Goal: Contribute content

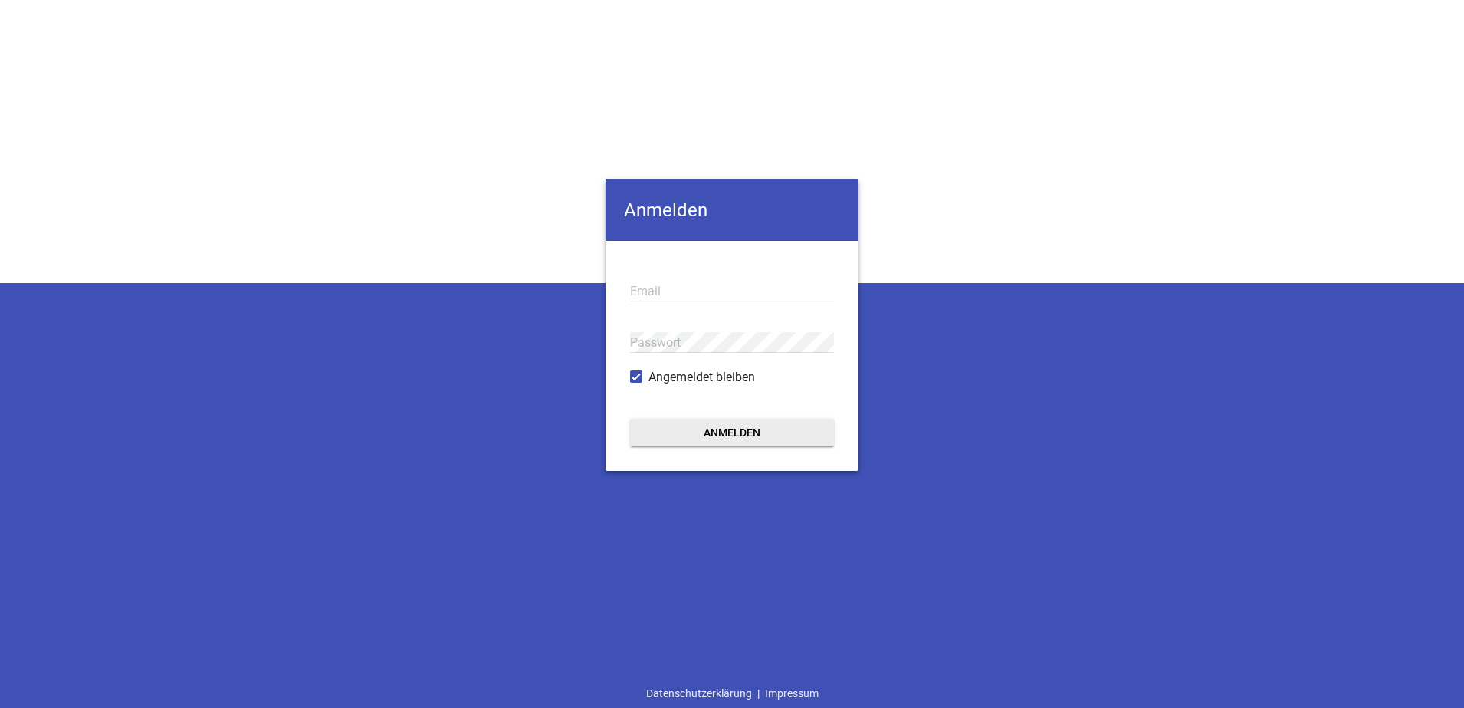
type input "[EMAIL_ADDRESS][DOMAIN_NAME]"
click at [702, 430] on button "Anmelden" at bounding box center [732, 433] width 204 height 28
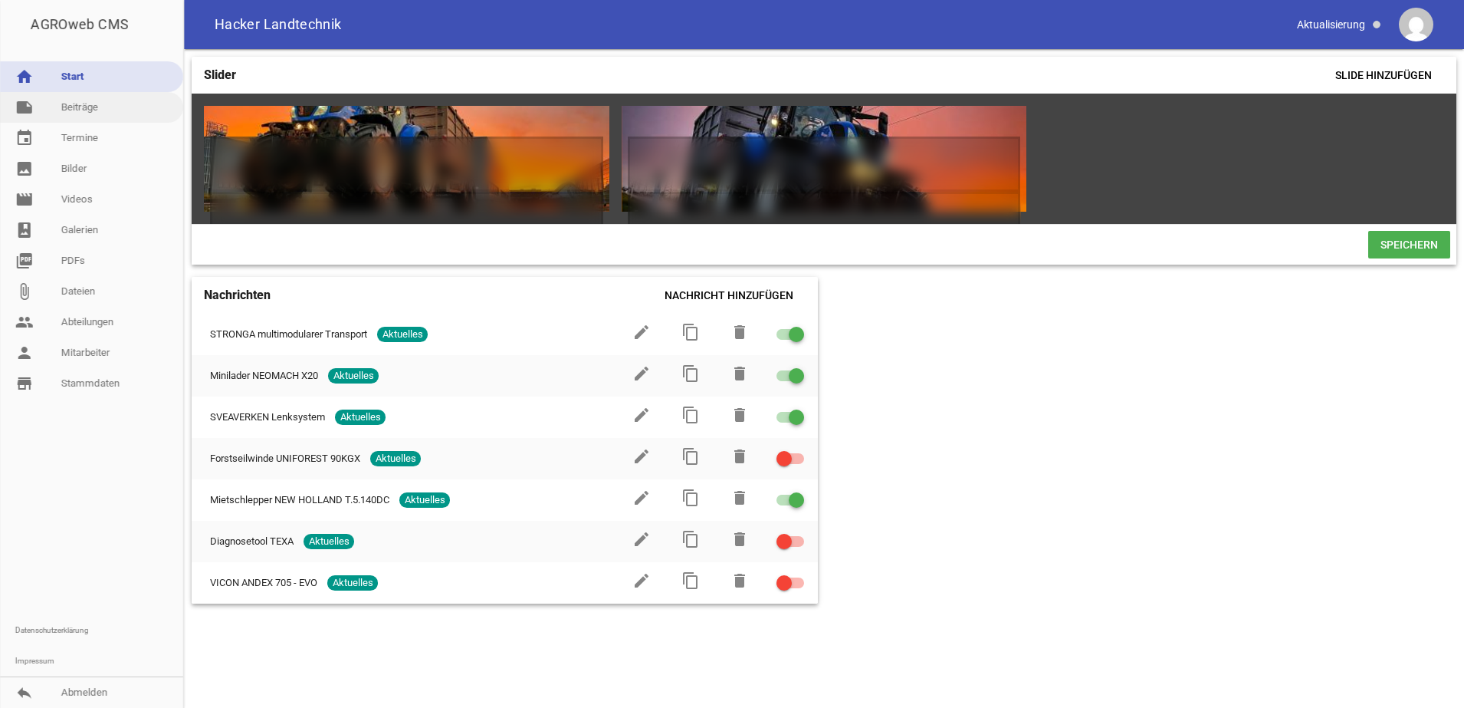
click at [77, 115] on link "note Beiträge" at bounding box center [91, 107] width 183 height 31
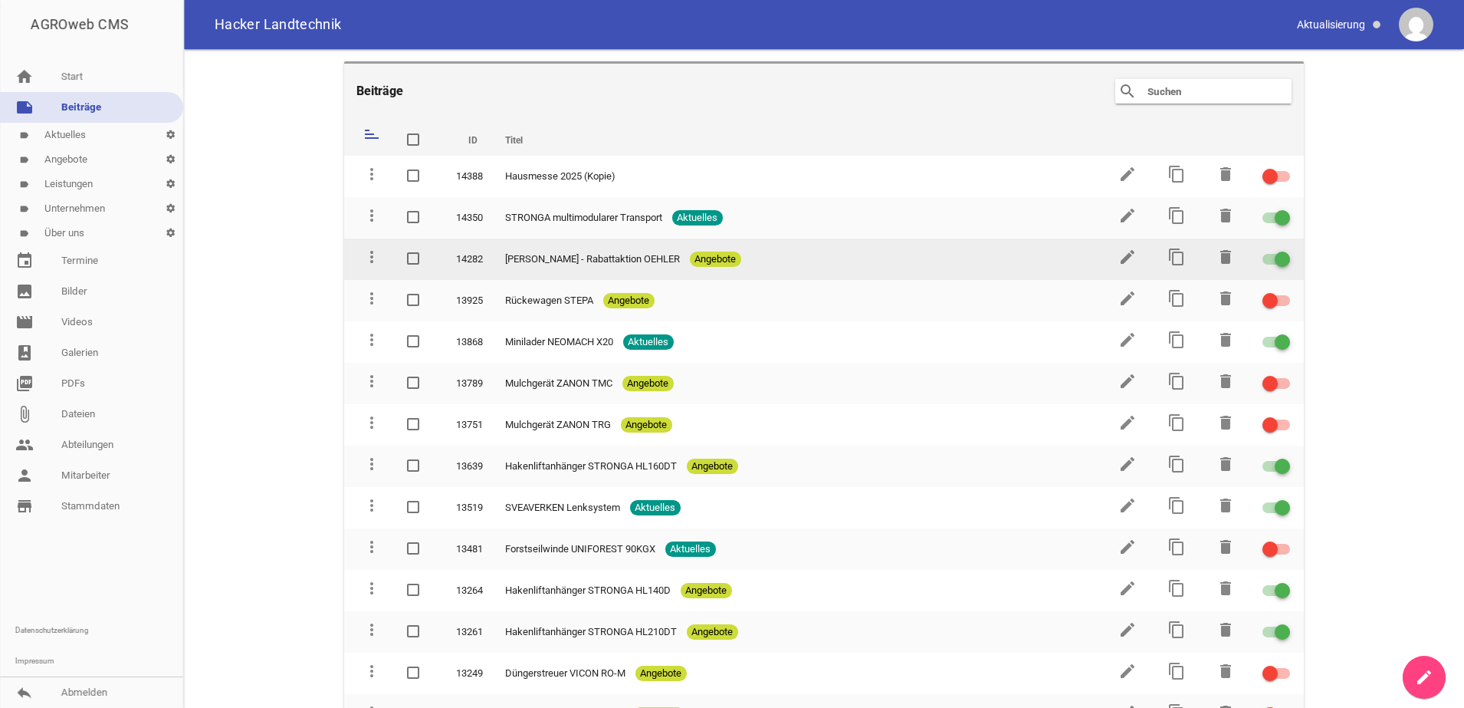
click at [1125, 246] on td "edit" at bounding box center [1126, 258] width 49 height 41
click at [1124, 258] on icon "edit" at bounding box center [1128, 257] width 18 height 18
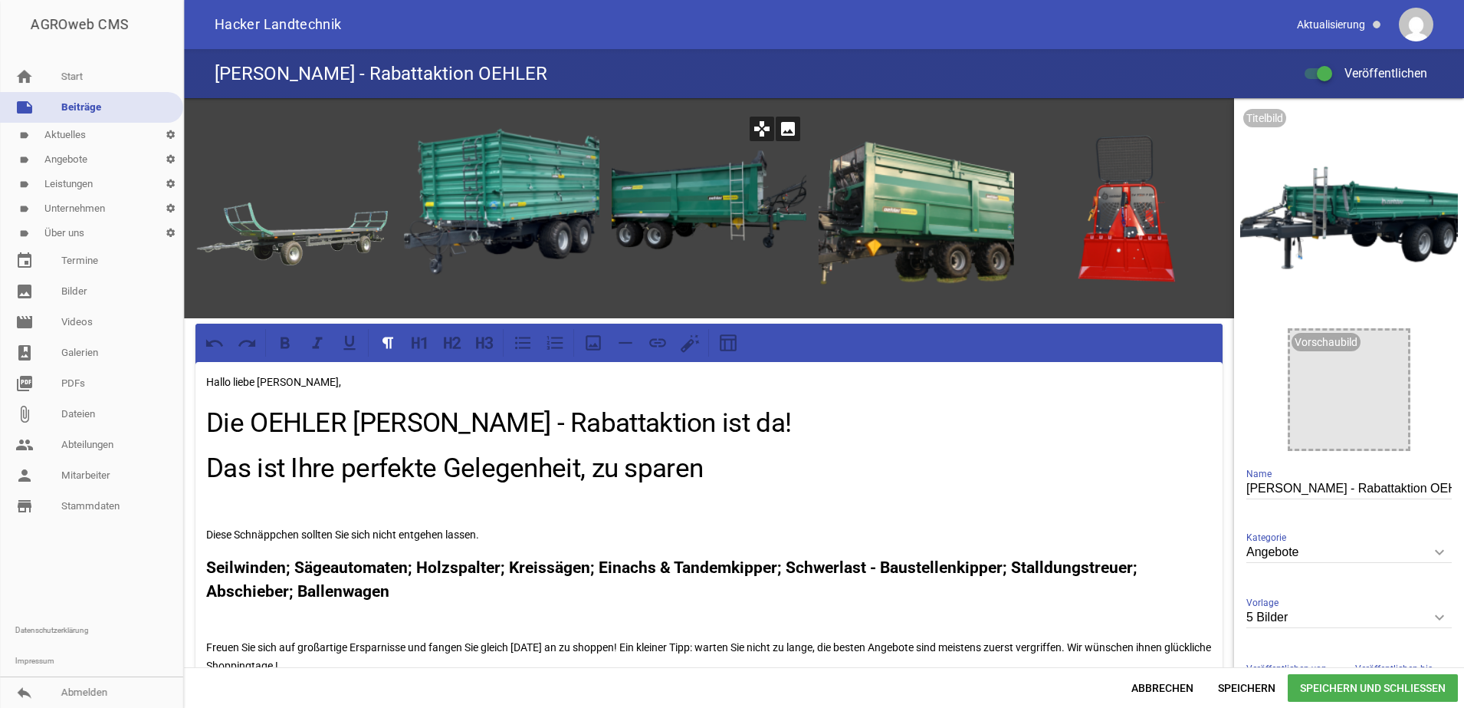
click at [650, 244] on div at bounding box center [710, 208] width 196 height 196
click at [117, 100] on link "note Beiträge" at bounding box center [91, 107] width 183 height 31
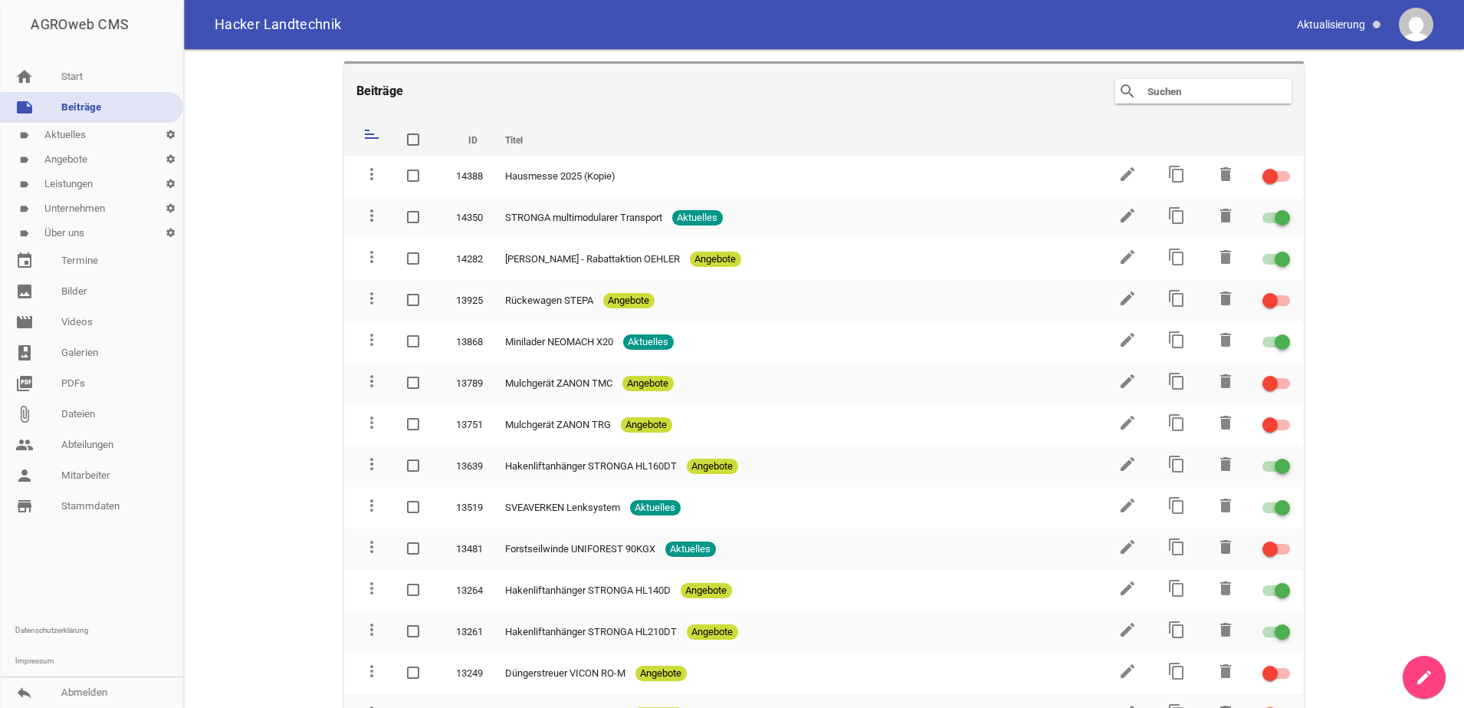
click at [84, 135] on link "label Aktuelles settings" at bounding box center [91, 135] width 183 height 25
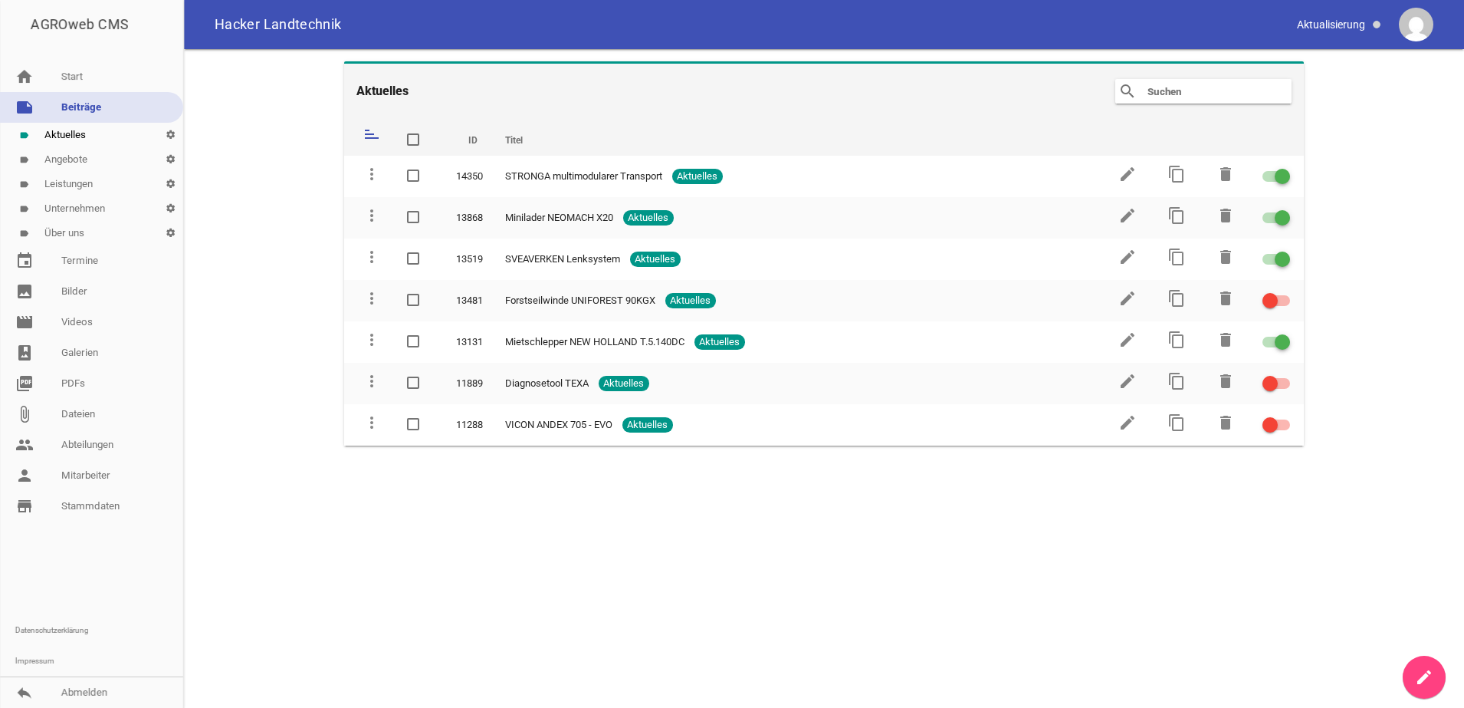
click at [77, 159] on link "label Angebote settings" at bounding box center [91, 159] width 183 height 25
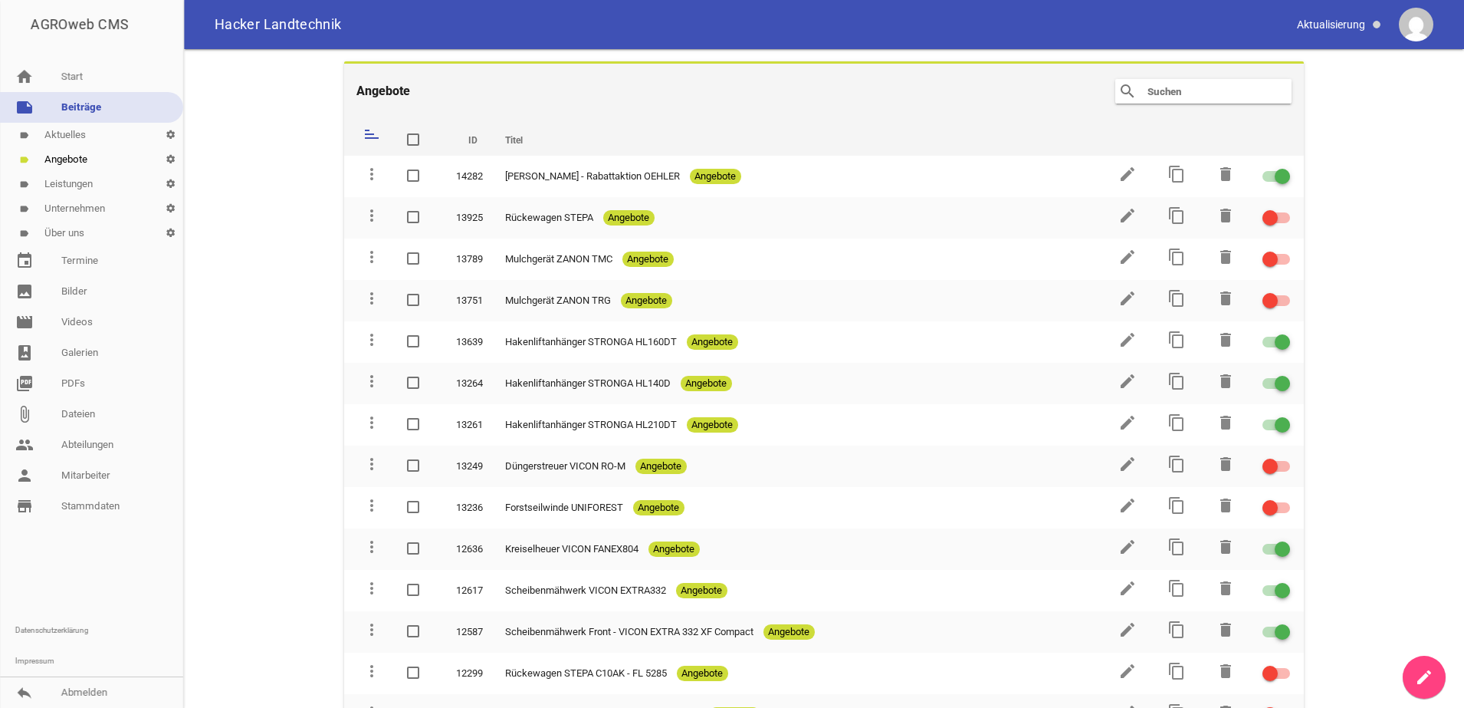
click at [1417, 669] on icon "create" at bounding box center [1424, 677] width 18 height 18
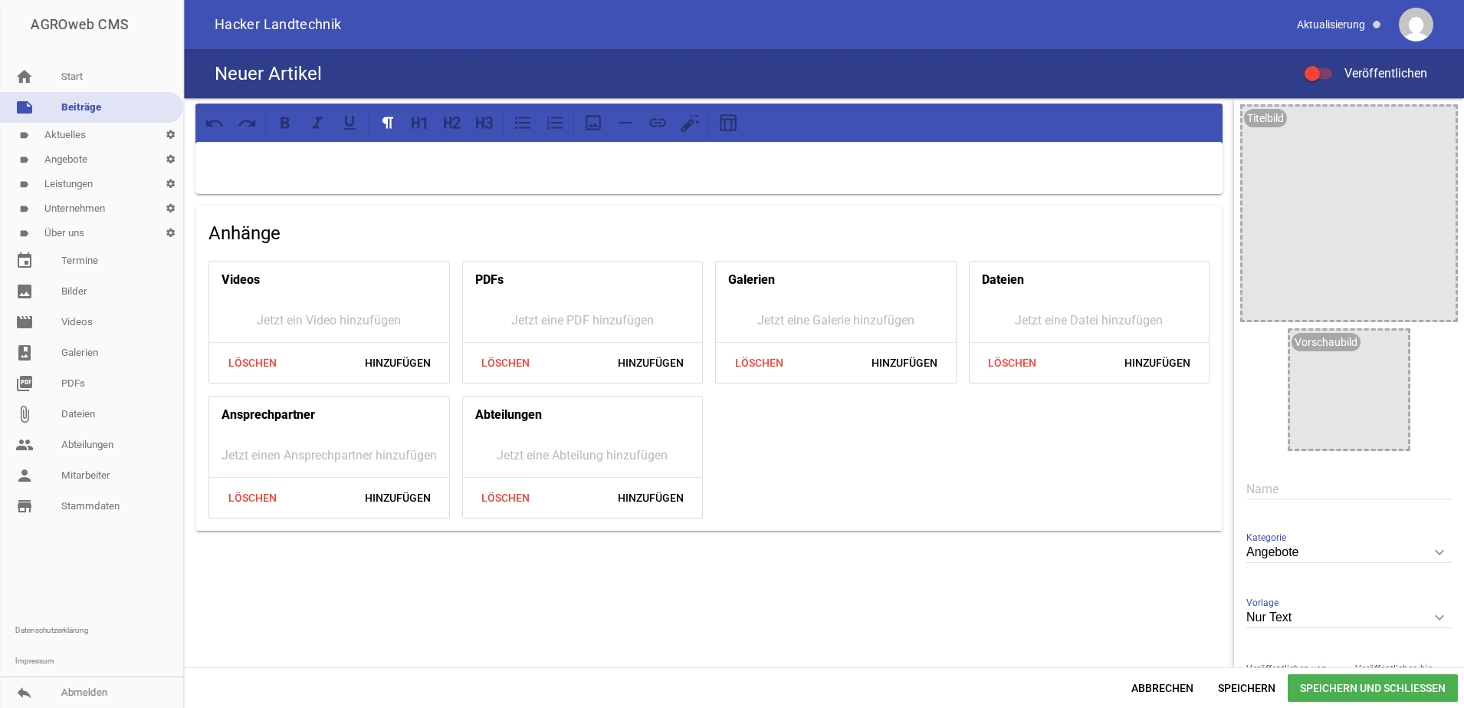
click at [567, 236] on h4 "Anhänge" at bounding box center [709, 233] width 1001 height 25
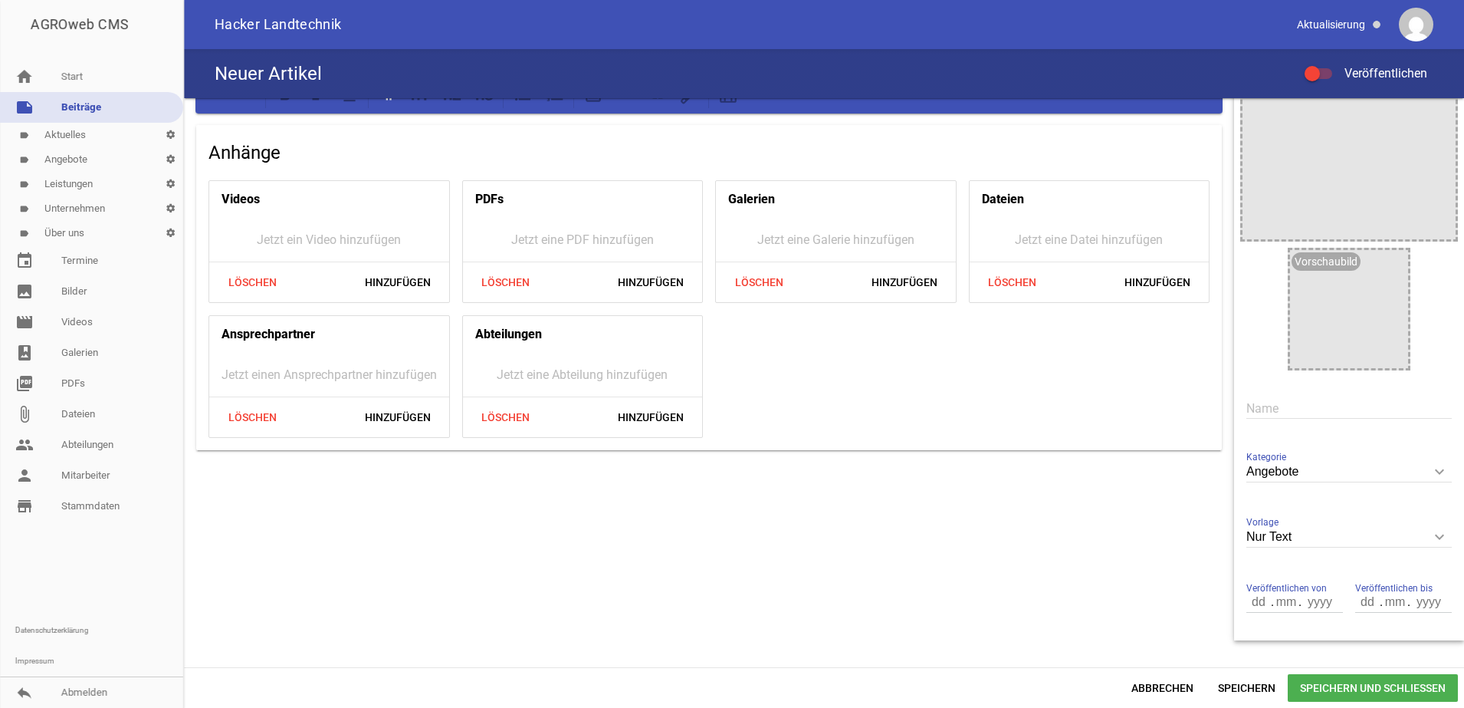
scroll to position [120, 0]
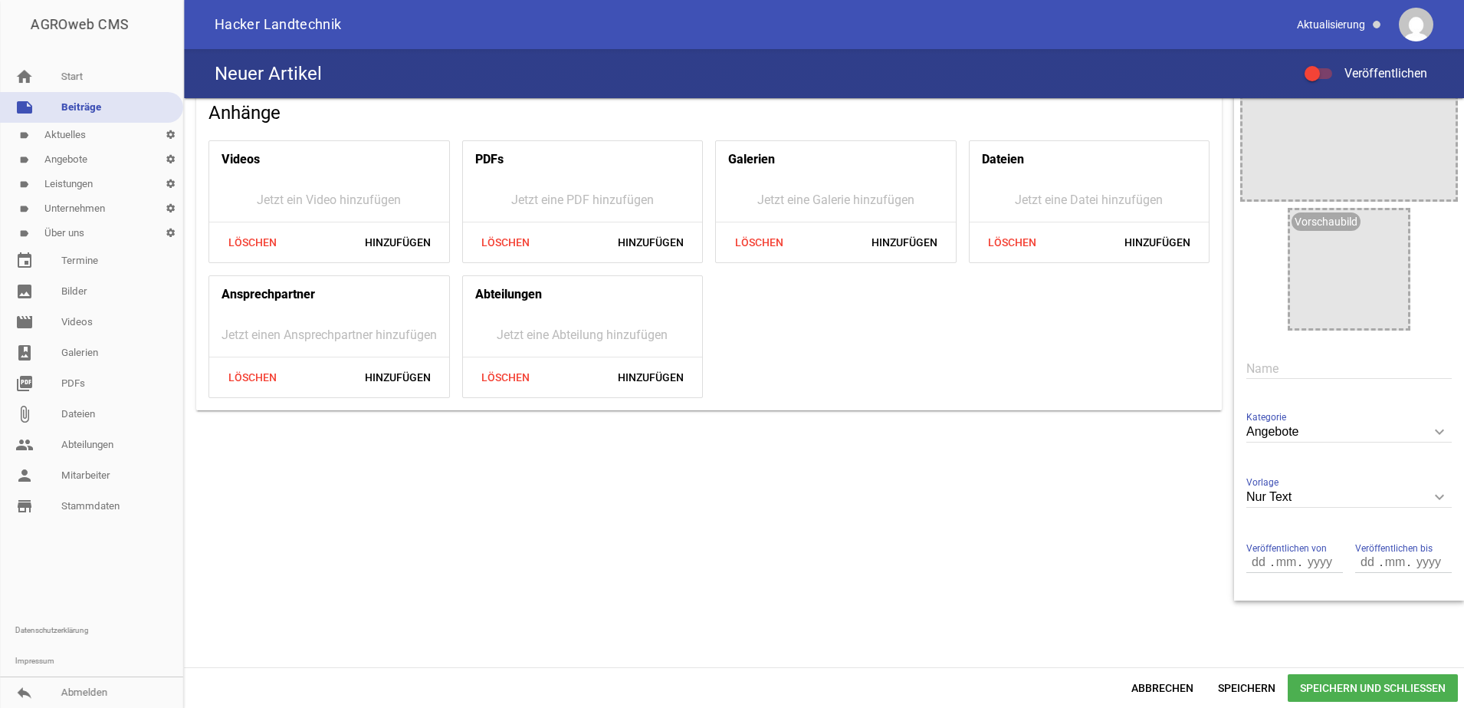
click at [1431, 500] on icon "keyboard_arrow_down" at bounding box center [1440, 497] width 25 height 25
click at [1431, 500] on input "Nur Text" at bounding box center [1349, 497] width 205 height 21
click at [1277, 647] on li "5 Bilder" at bounding box center [1349, 642] width 205 height 37
type input "5 Bilder"
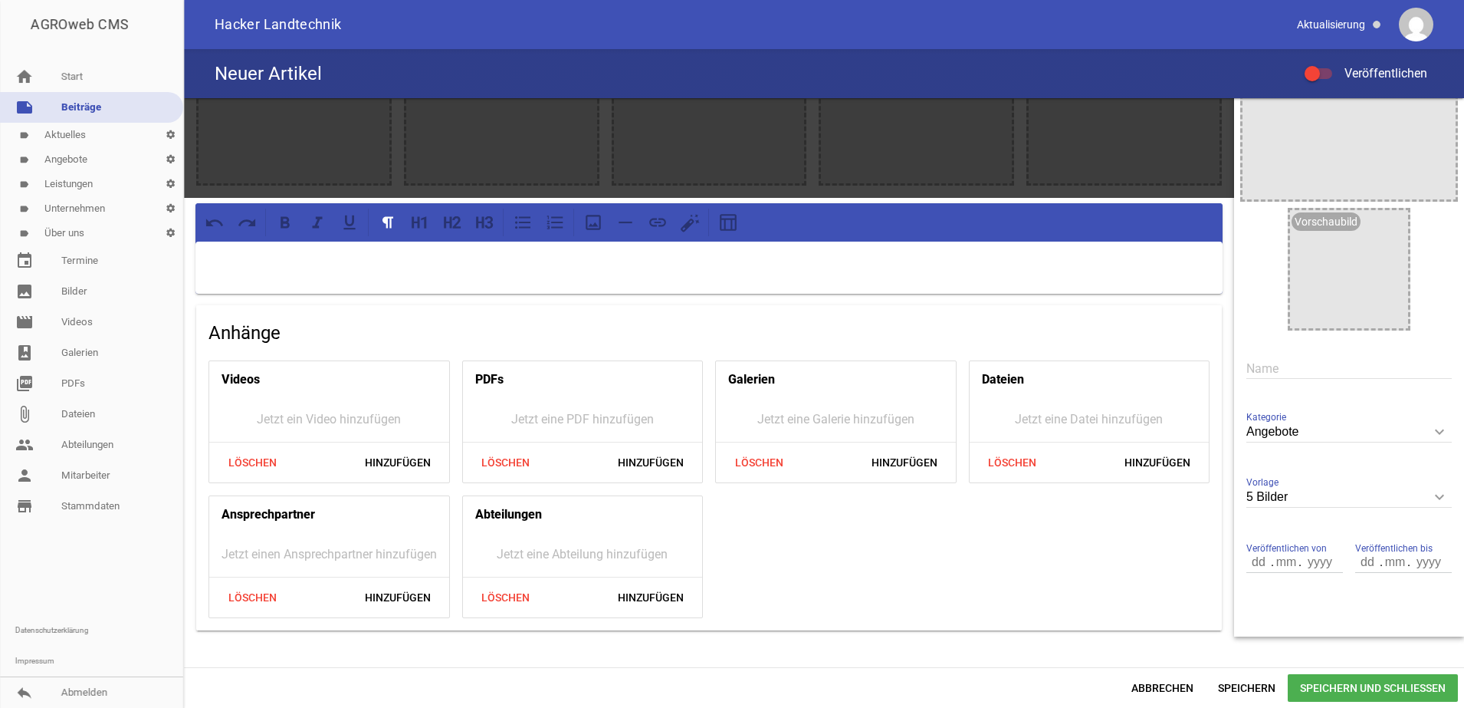
click at [301, 146] on div at bounding box center [294, 87] width 191 height 191
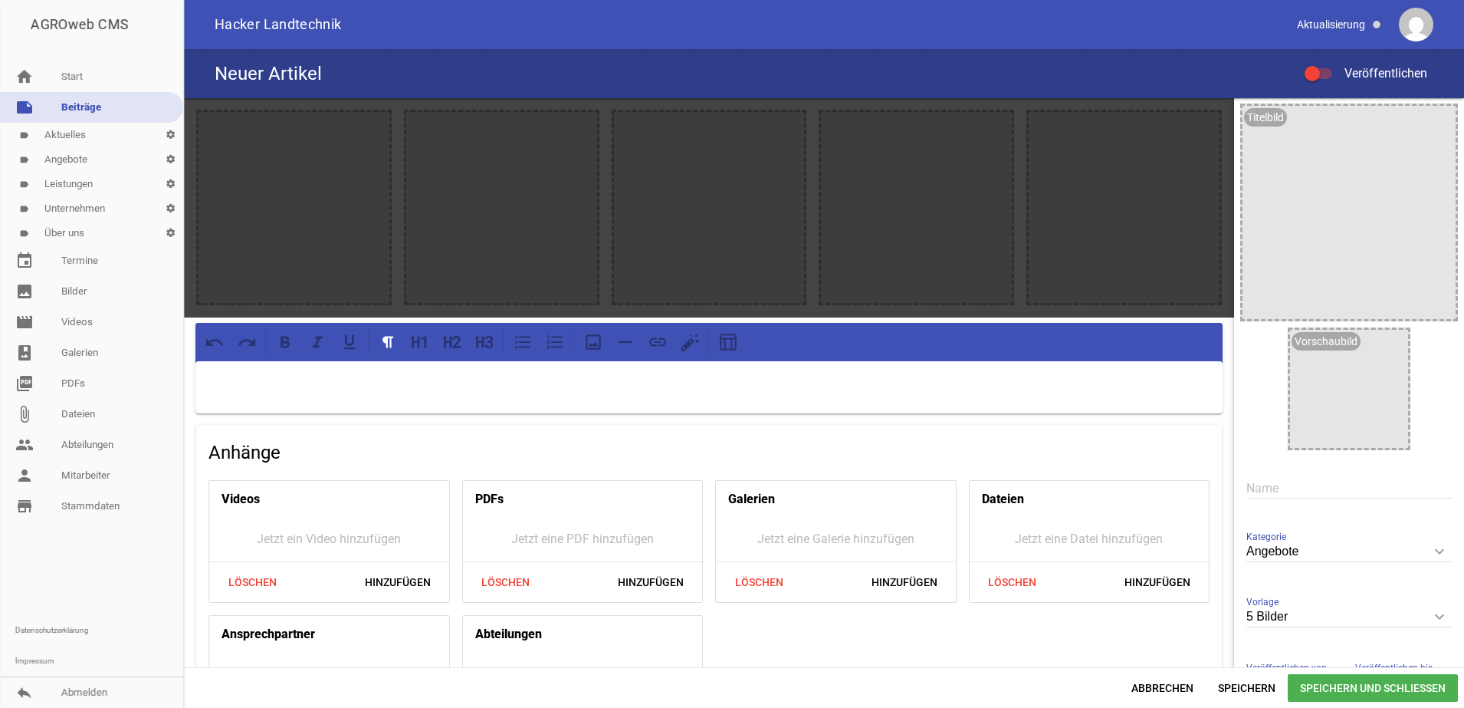
scroll to position [0, 0]
click at [370, 129] on icon "image" at bounding box center [373, 129] width 25 height 25
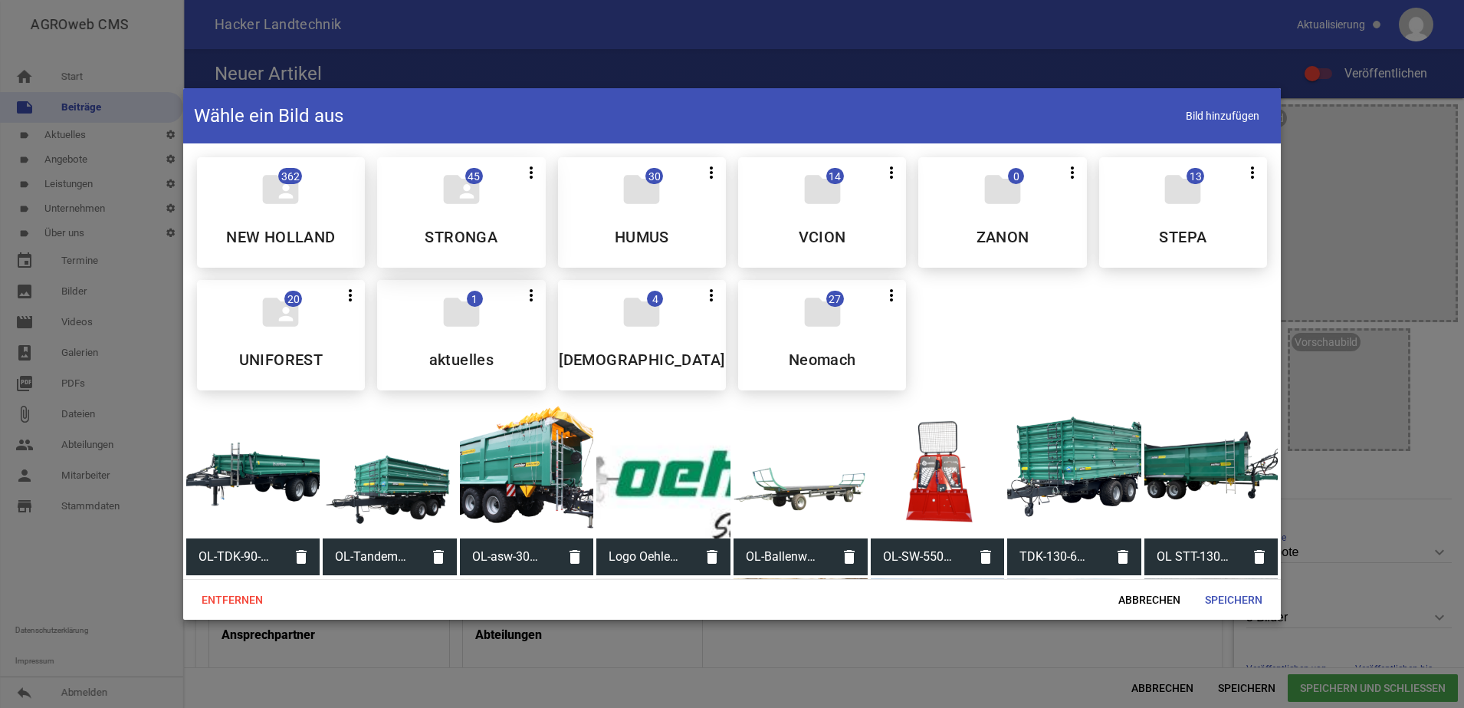
click at [473, 235] on h5 "STRONGA" at bounding box center [461, 236] width 73 height 15
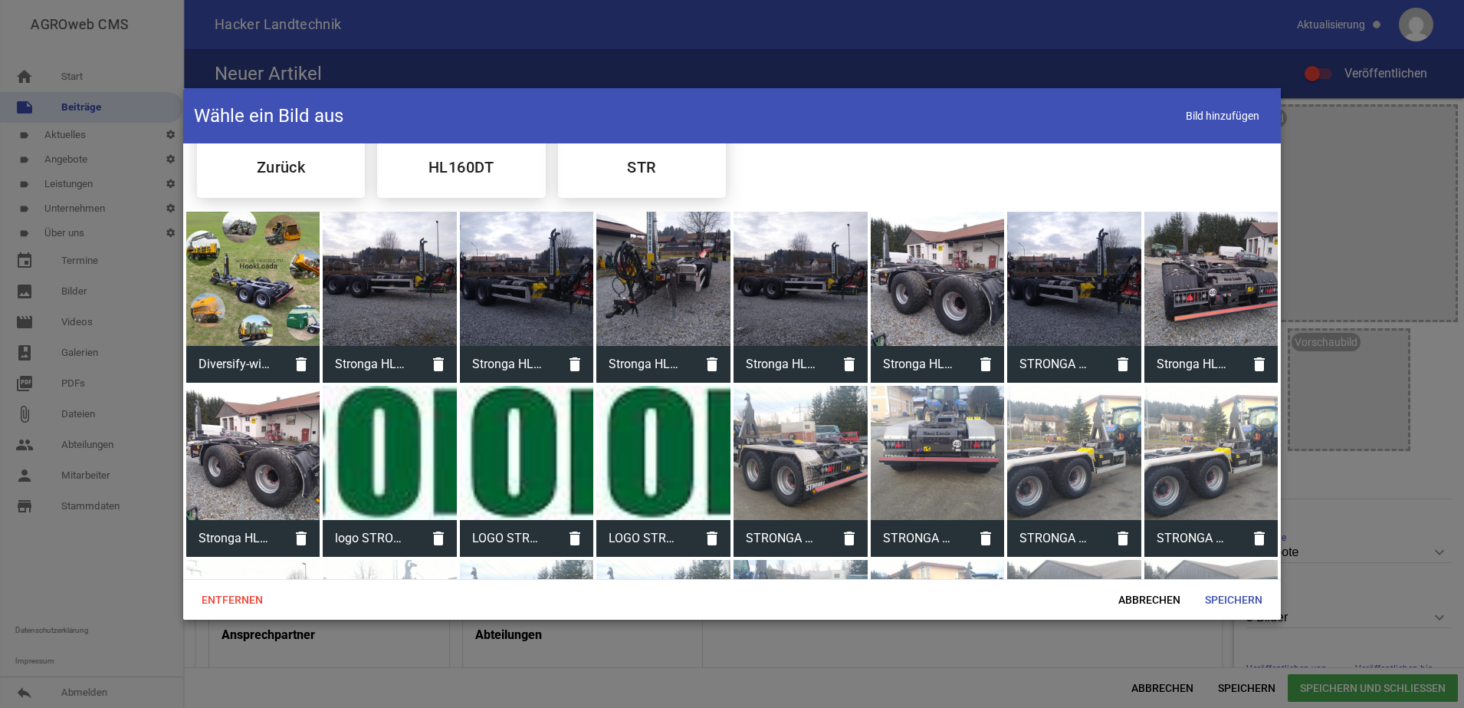
scroll to position [35, 0]
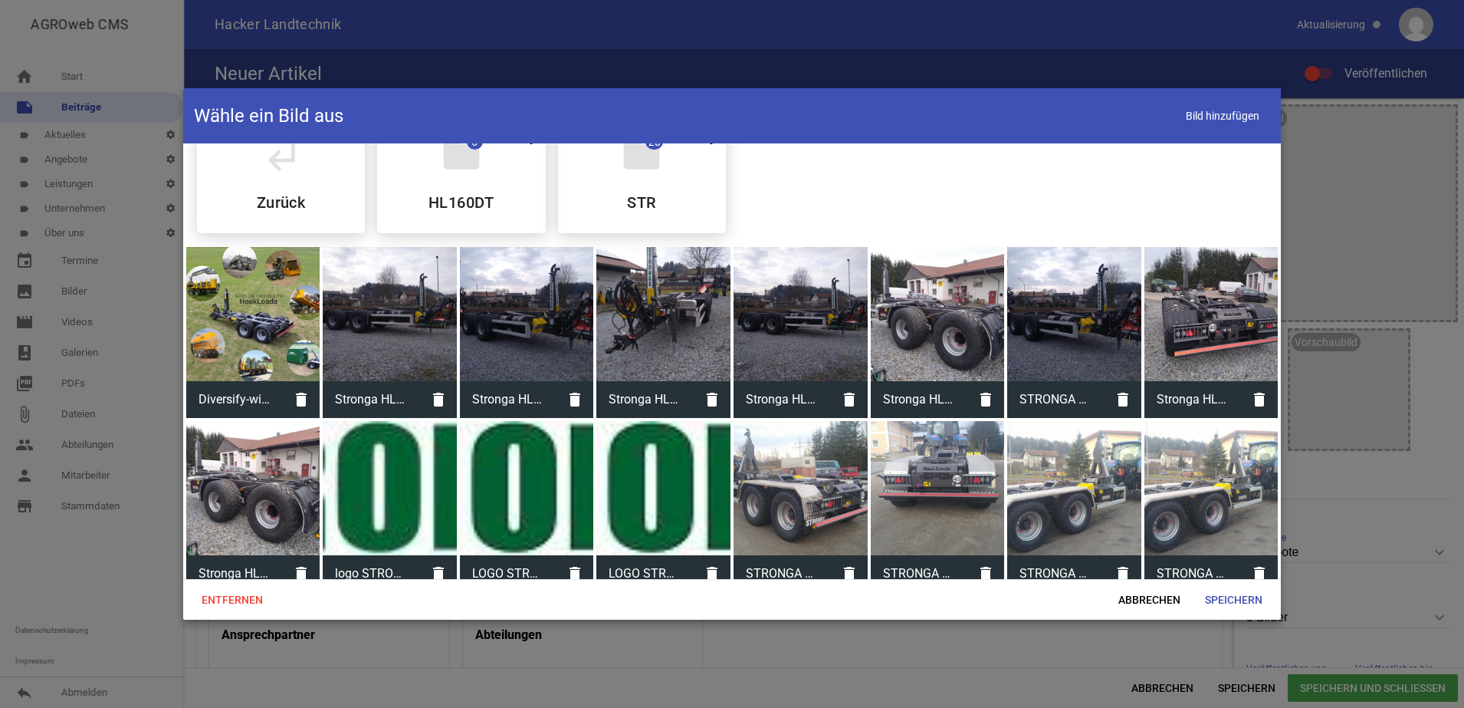
click at [674, 334] on div at bounding box center [663, 314] width 134 height 134
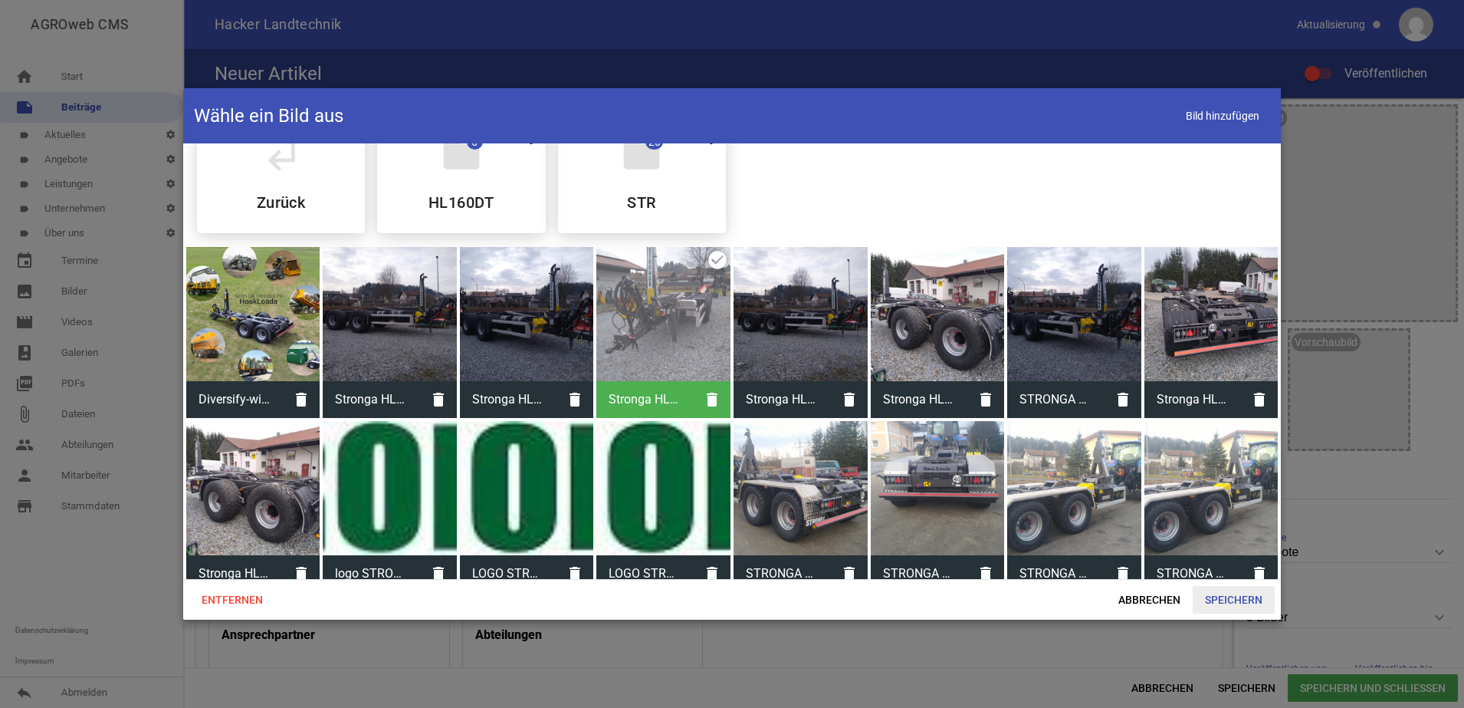
click at [1233, 600] on span "Speichern" at bounding box center [1234, 600] width 82 height 28
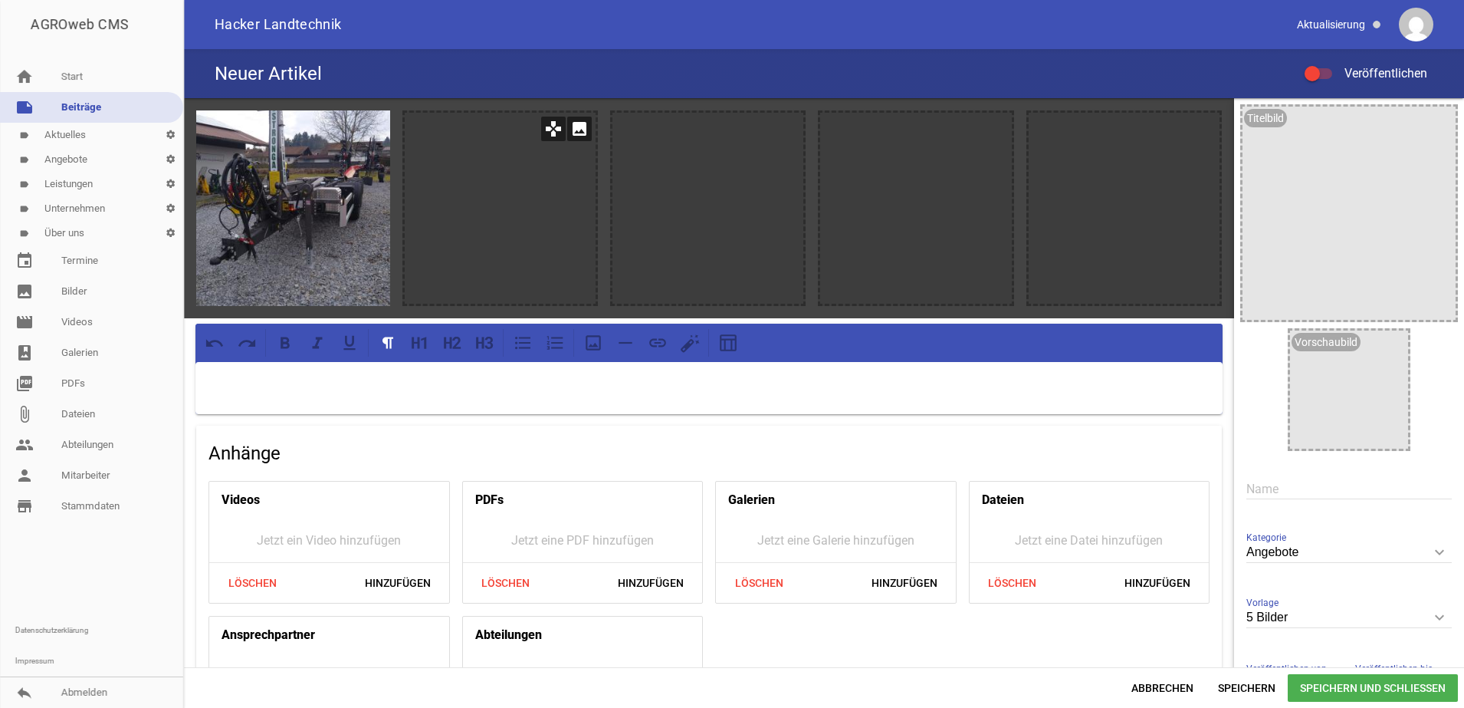
click at [575, 137] on icon "image" at bounding box center [579, 129] width 25 height 25
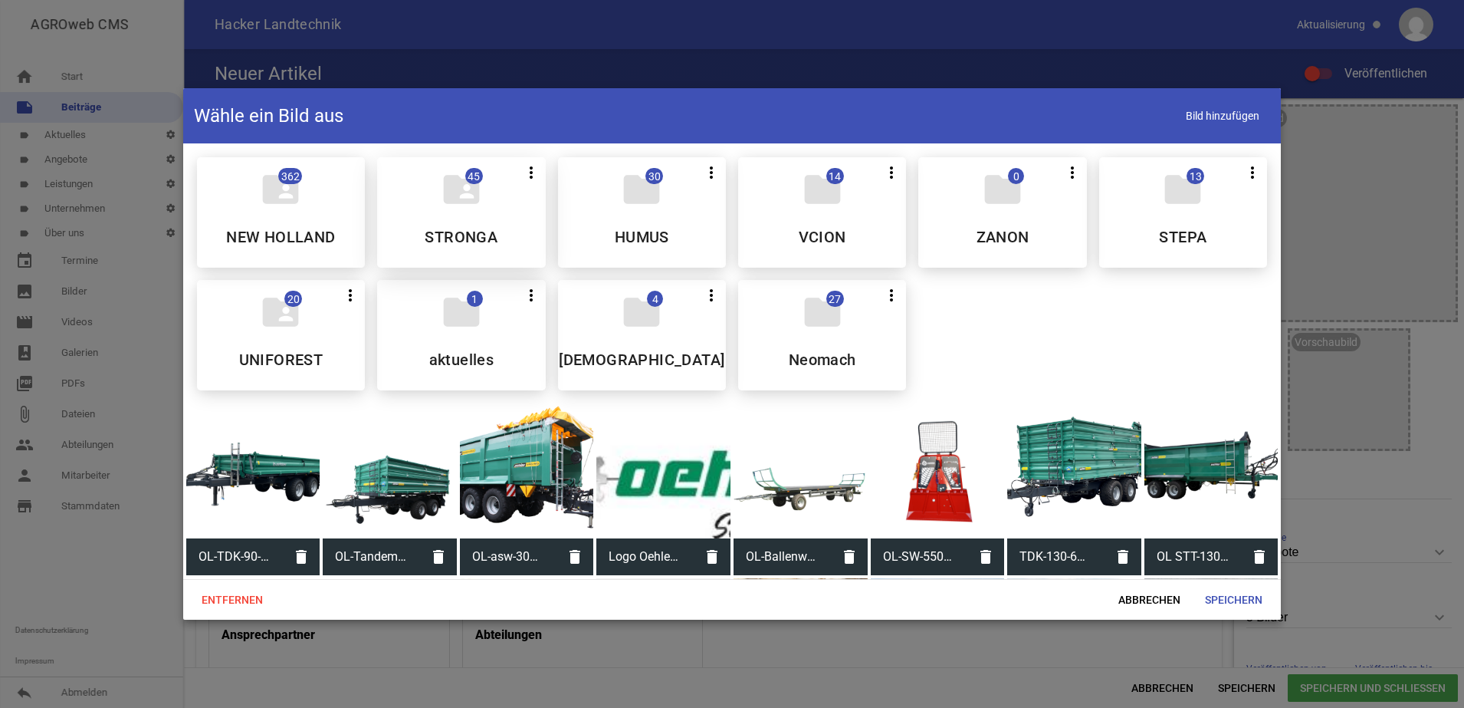
click at [490, 224] on div "folder_shared 45 more_vert Nicht mehr Teilen Bearbeiten Löschen STRONGA" at bounding box center [461, 212] width 168 height 110
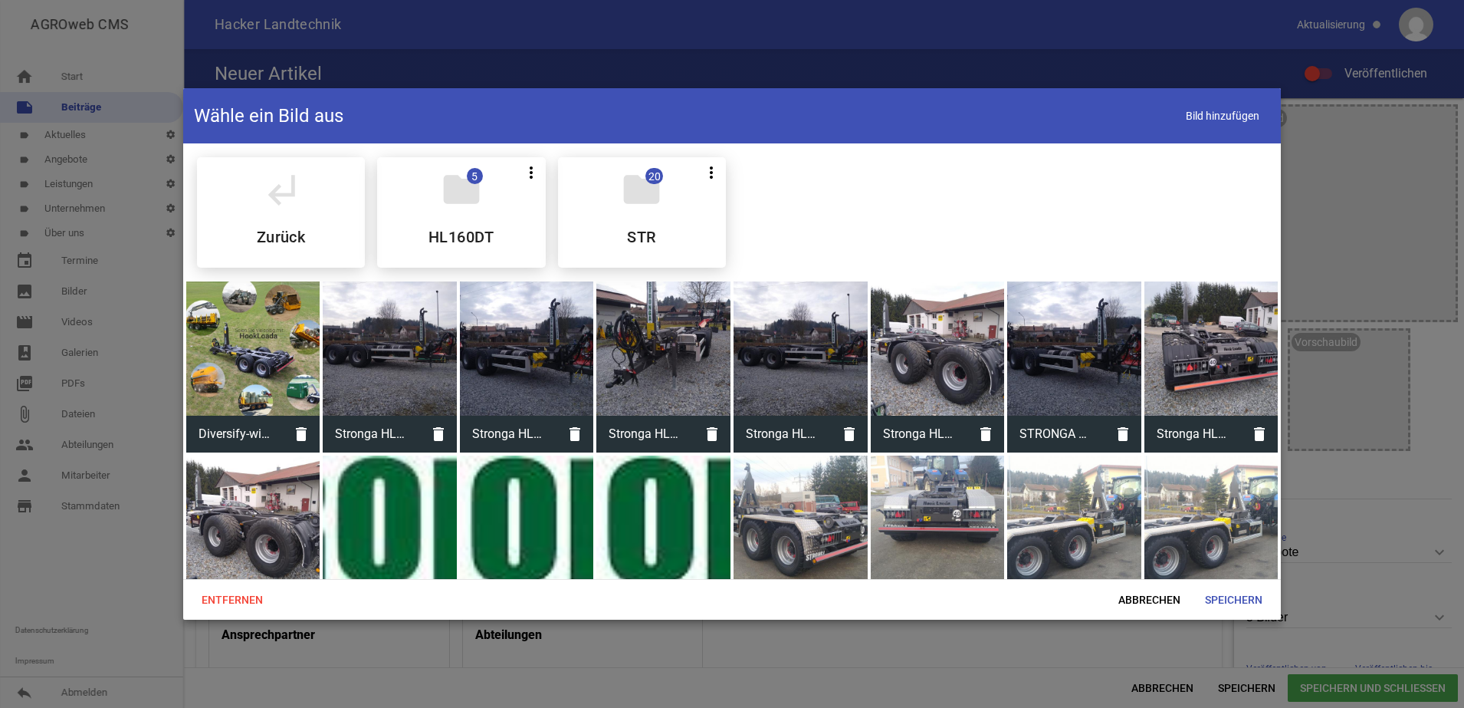
click at [376, 344] on div at bounding box center [390, 348] width 134 height 134
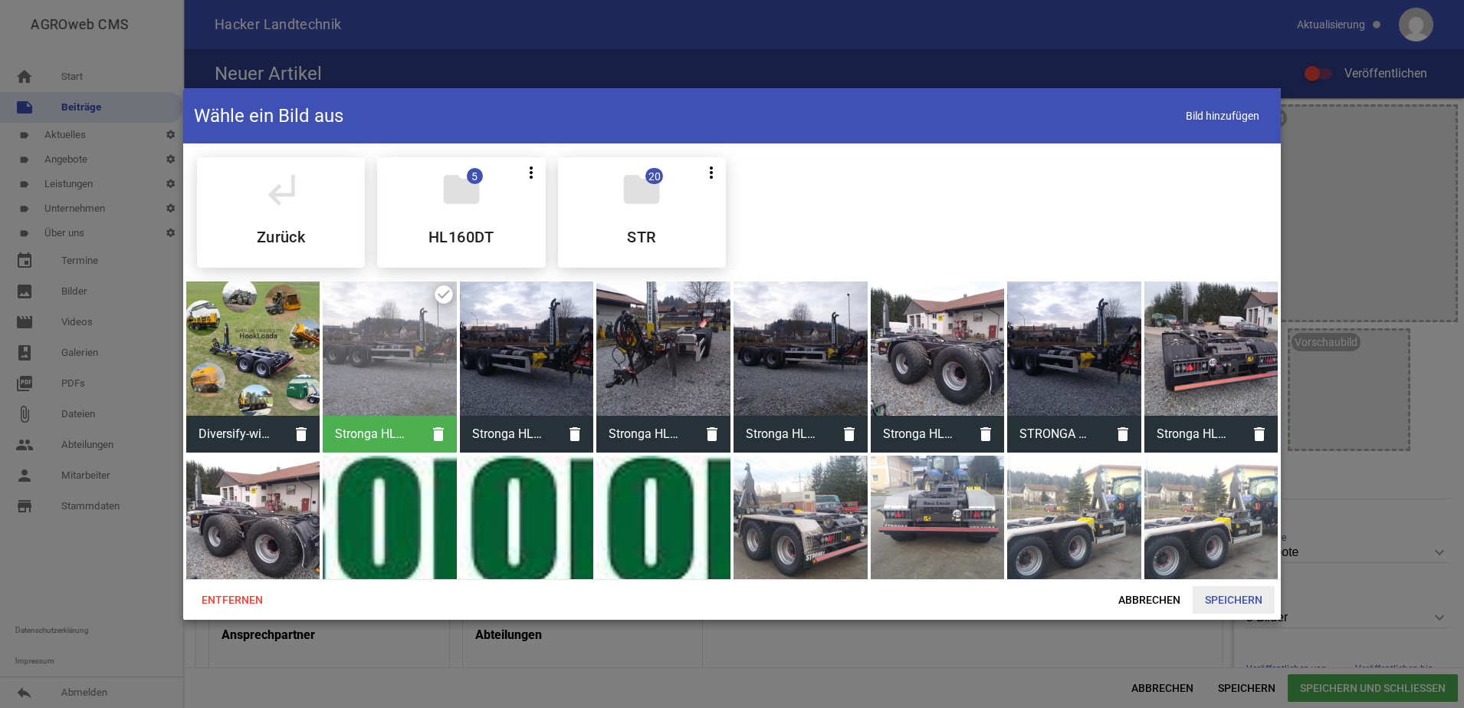
click at [1243, 590] on span "Speichern" at bounding box center [1234, 600] width 82 height 28
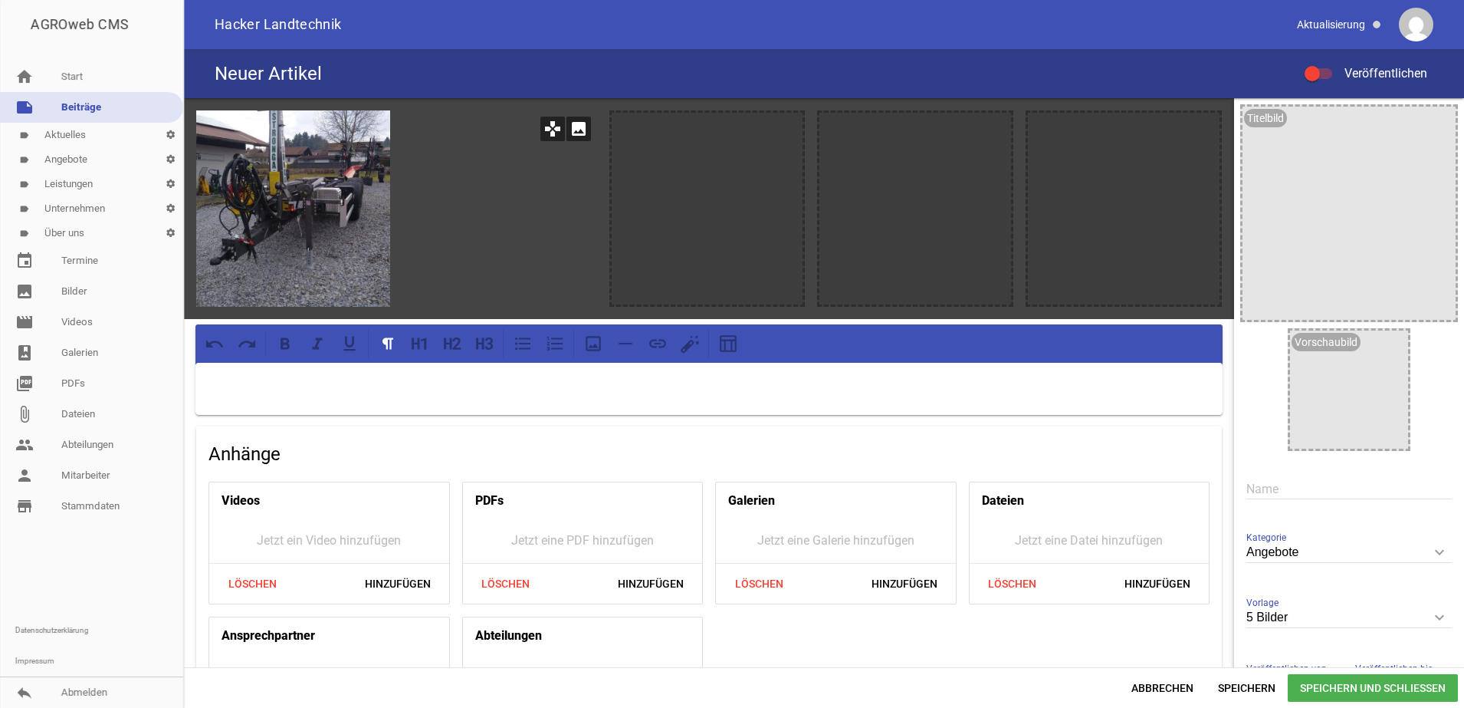
click at [484, 191] on div at bounding box center [500, 208] width 194 height 196
